Goal: Information Seeking & Learning: Learn about a topic

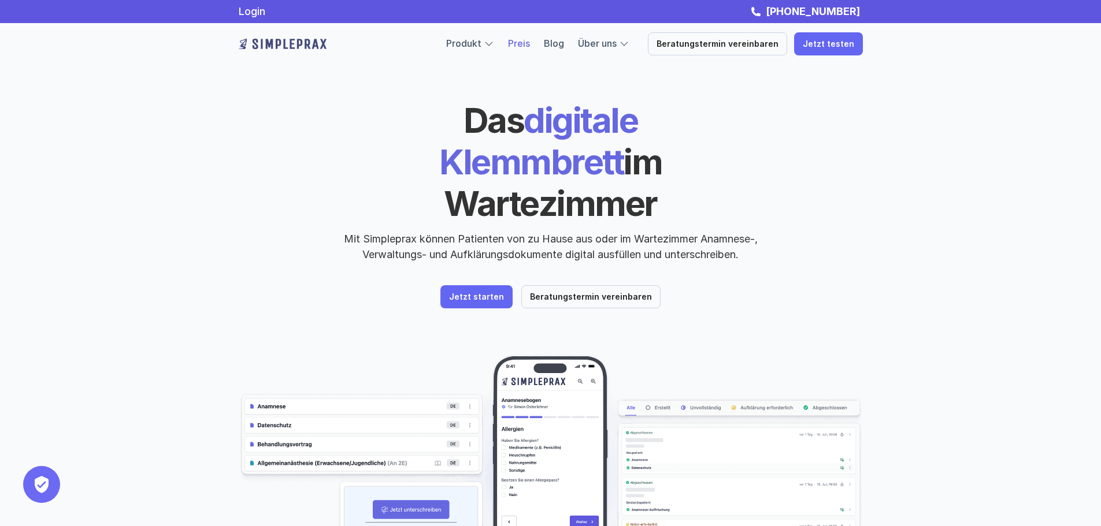
click at [530, 45] on link "Preis" at bounding box center [519, 44] width 22 height 12
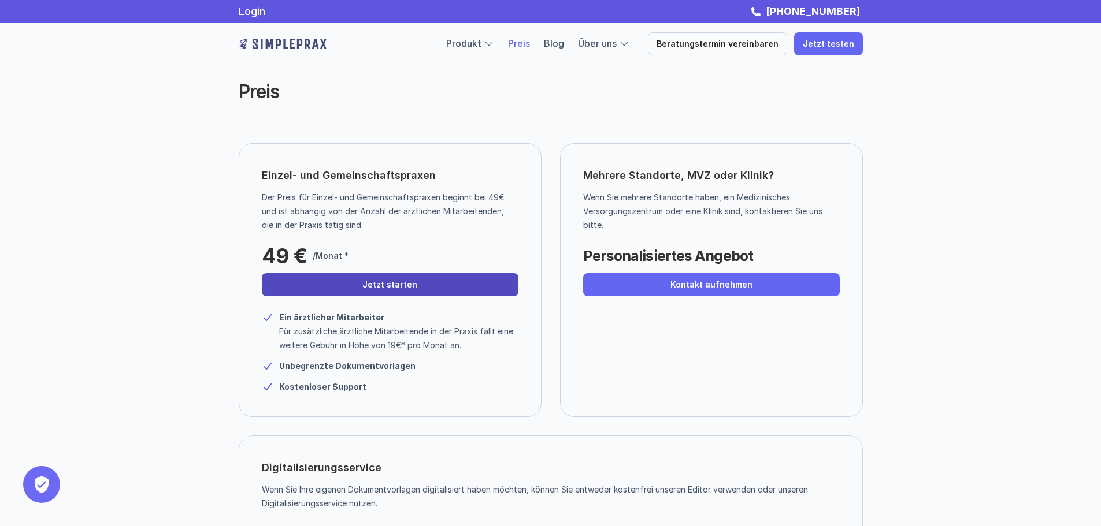
click at [426, 283] on link "Jetzt starten" at bounding box center [390, 284] width 257 height 23
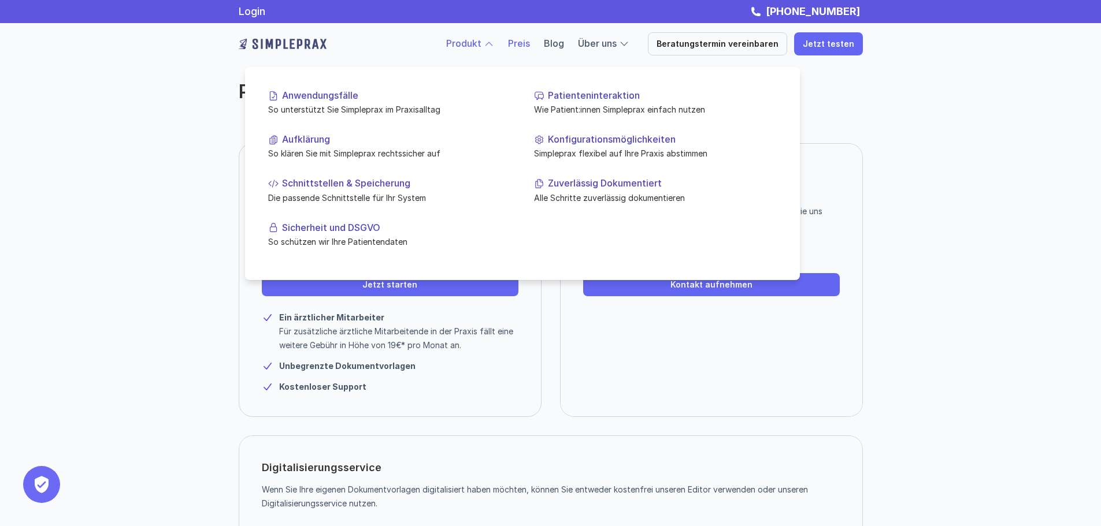
click at [477, 44] on link "Produkt" at bounding box center [463, 44] width 35 height 12
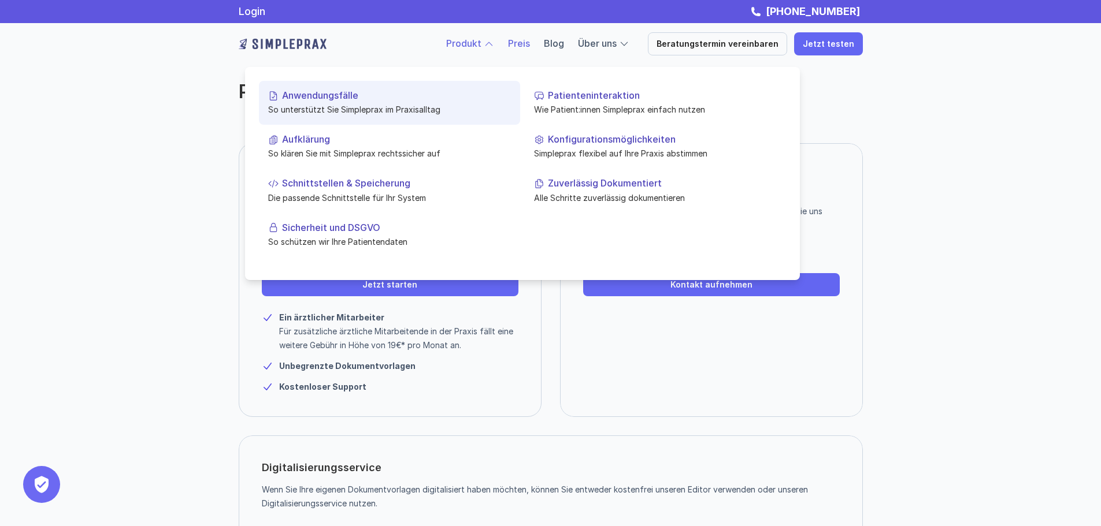
click at [330, 94] on p "Anwendungsfälle" at bounding box center [396, 95] width 229 height 11
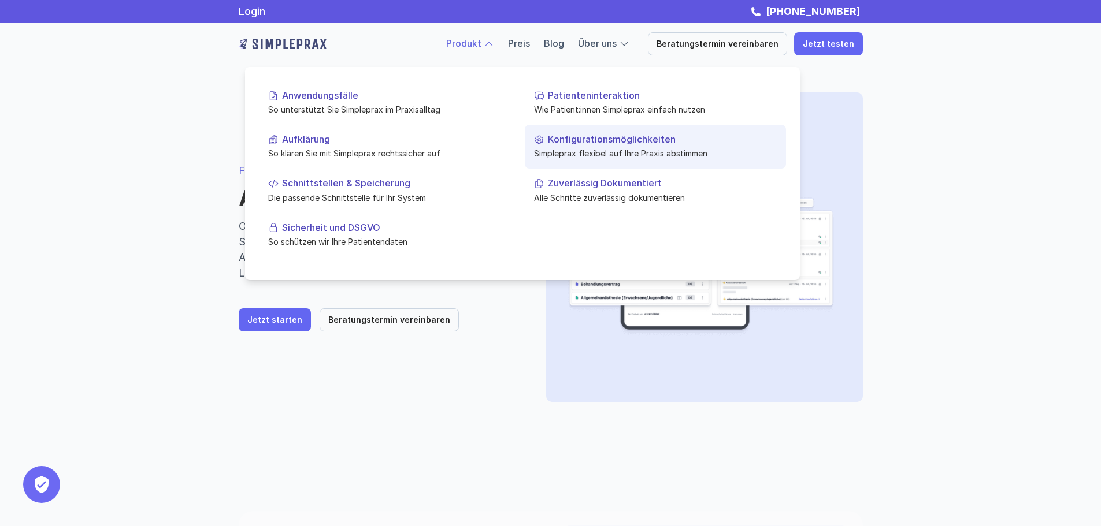
click at [581, 139] on p "Konfigurationsmöglichkeiten" at bounding box center [662, 139] width 229 height 11
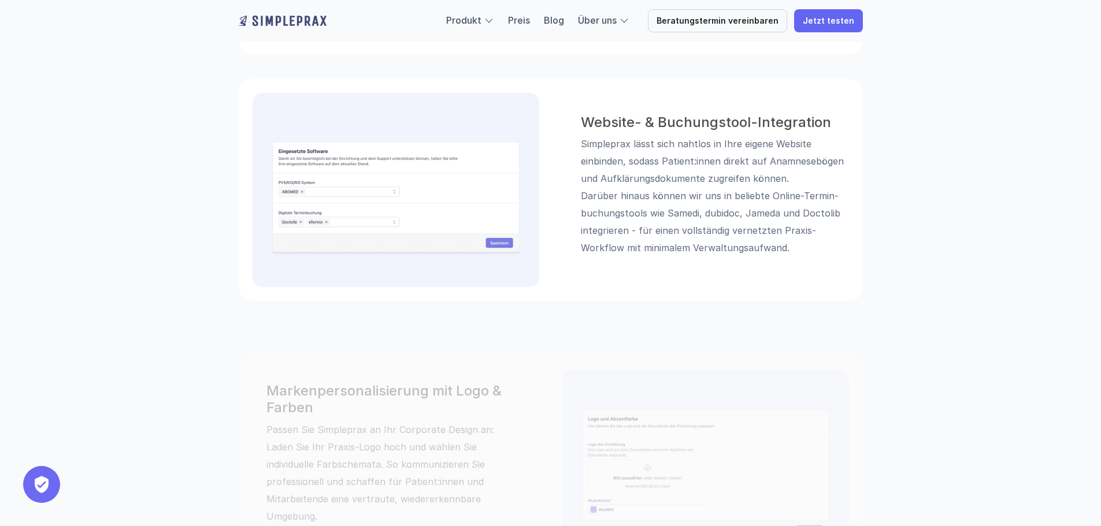
scroll to position [1675, 0]
